Goal: Navigation & Orientation: Find specific page/section

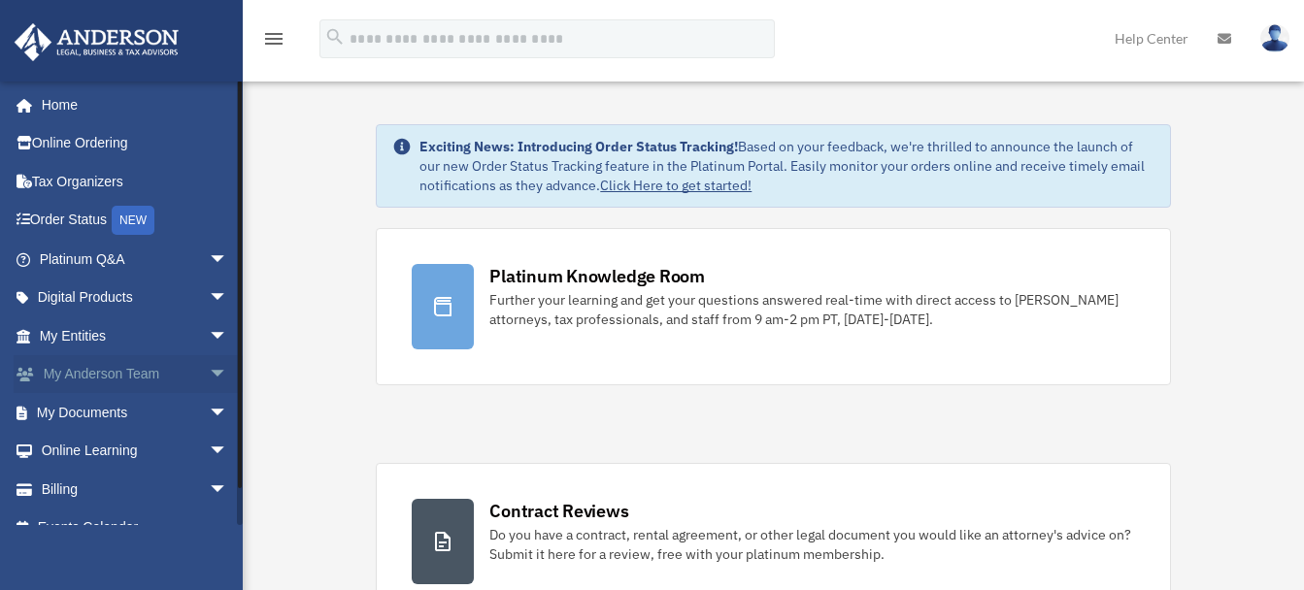
click at [209, 375] on span "arrow_drop_down" at bounding box center [228, 375] width 39 height 40
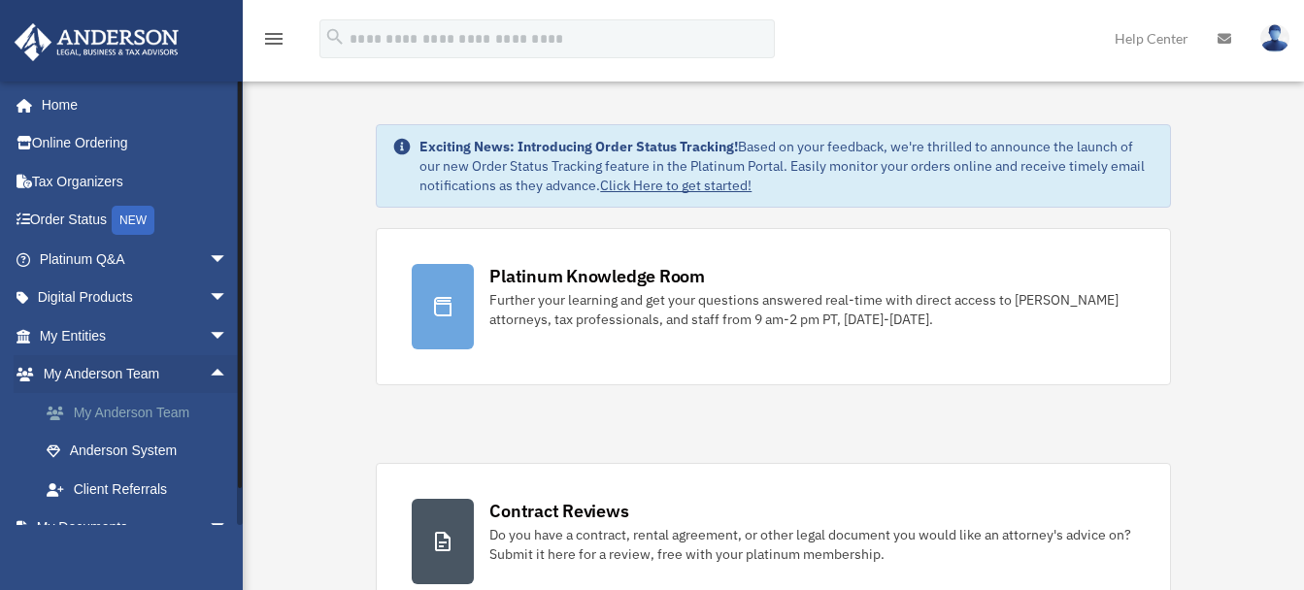
click at [134, 417] on link "My Anderson Team" at bounding box center [142, 412] width 230 height 39
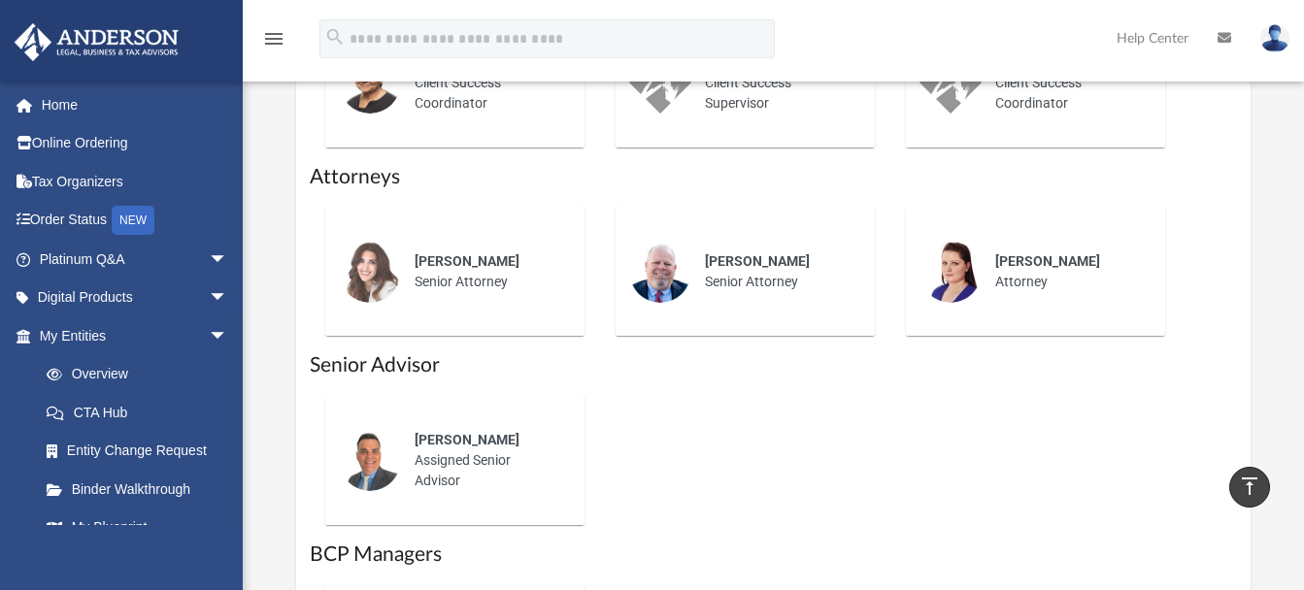
scroll to position [1144, 0]
